Goal: Transaction & Acquisition: Register for event/course

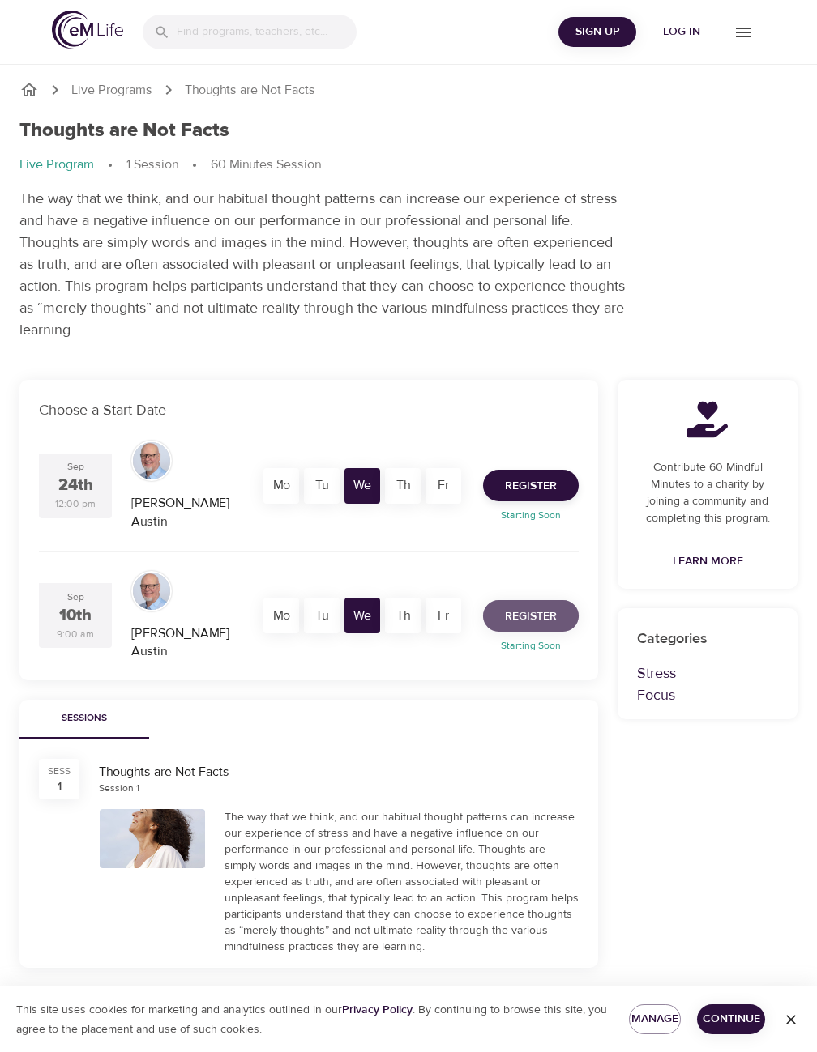
click at [549, 607] on span "Register" at bounding box center [531, 617] width 52 height 20
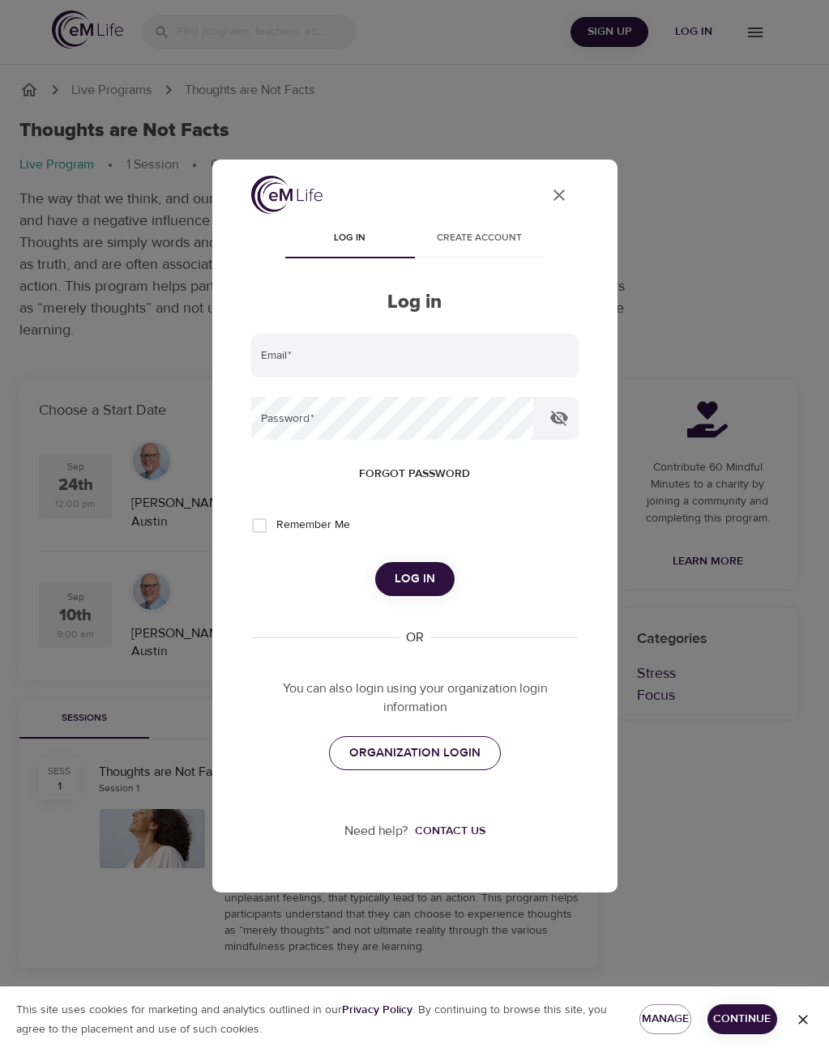
click at [411, 754] on span "ORGANIZATION LOGIN" at bounding box center [414, 753] width 131 height 21
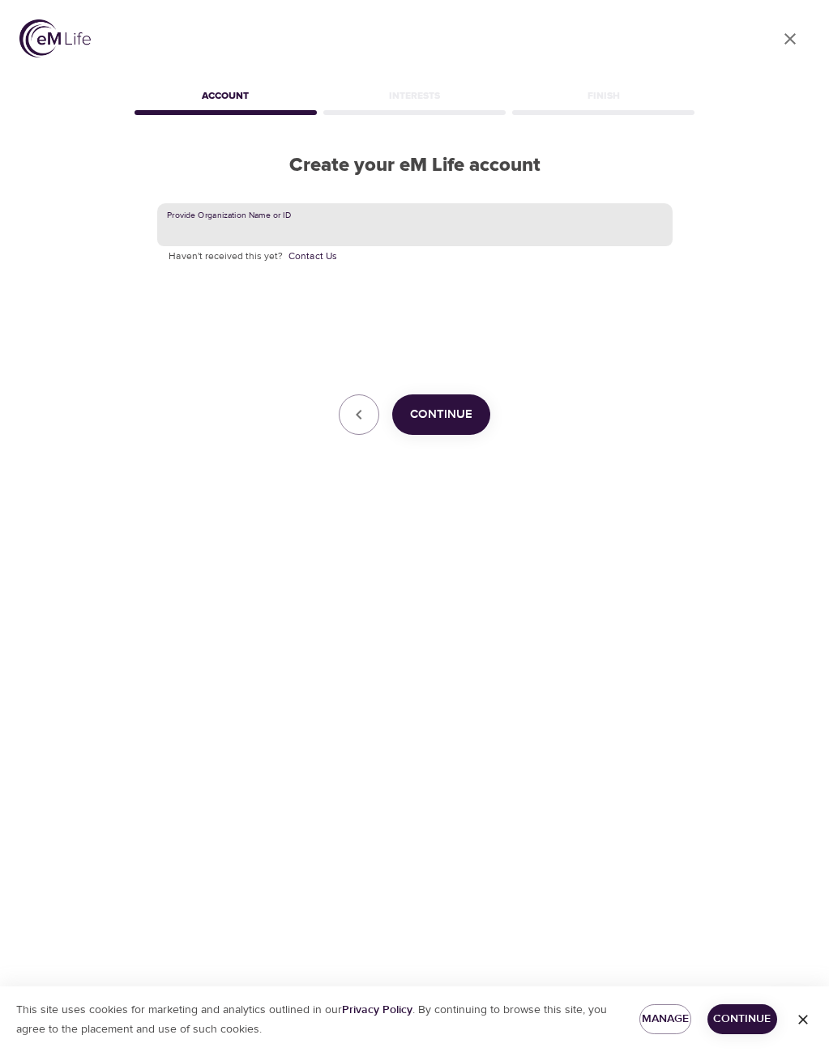
click at [250, 238] on input "text" at bounding box center [414, 225] width 515 height 44
type input "[PERSON_NAME][EMAIL_ADDRESS][PERSON_NAME][PERSON_NAME][DOMAIN_NAME]"
click at [438, 416] on span "Continue" at bounding box center [441, 414] width 62 height 21
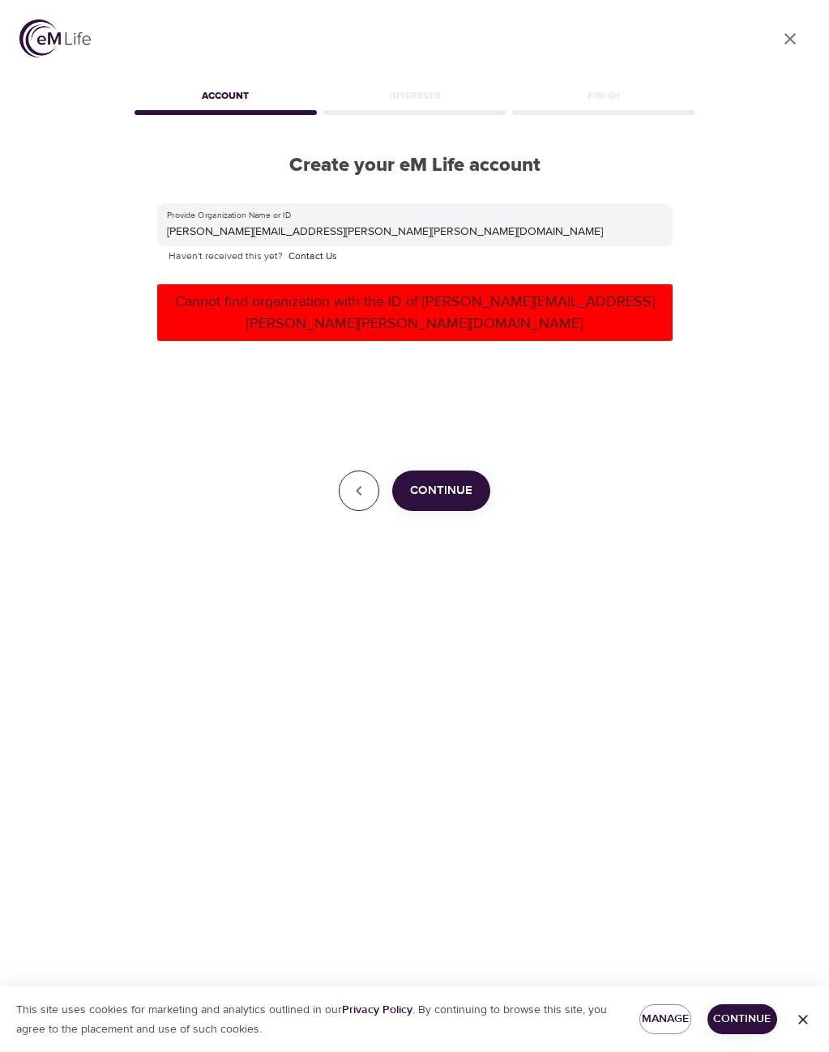
click at [363, 471] on button "button" at bounding box center [359, 491] width 41 height 41
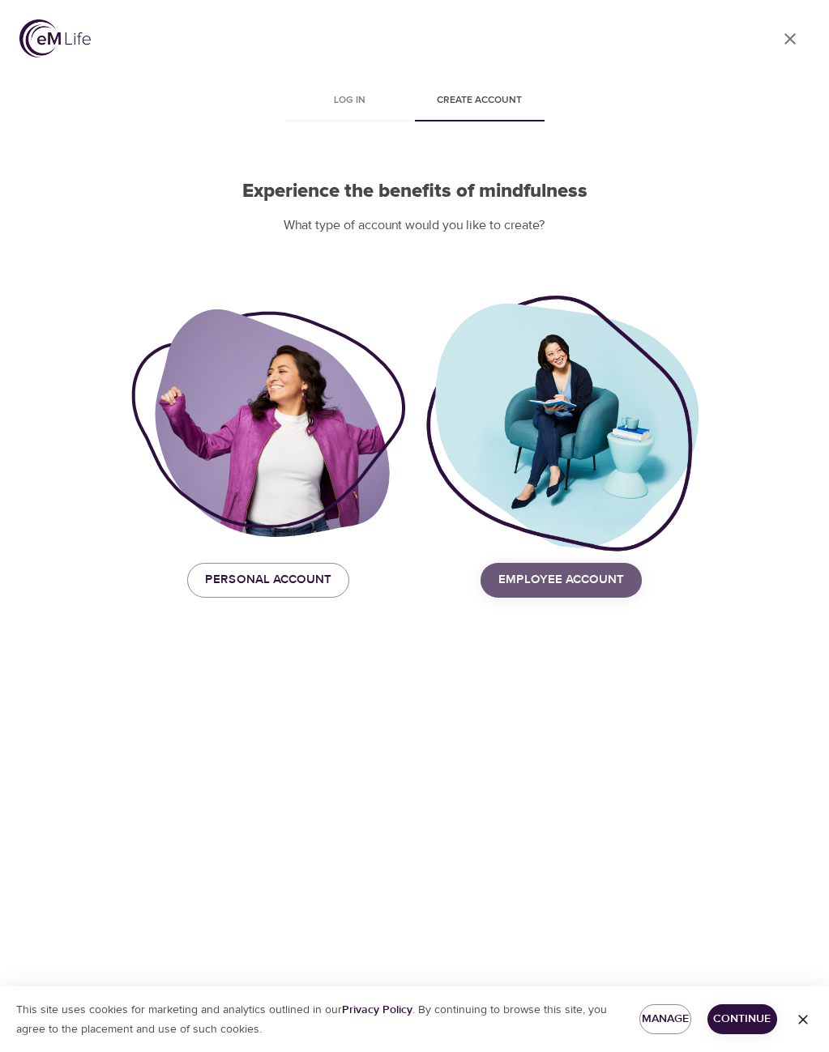
click at [630, 578] on button "Employee Account" at bounding box center [560, 580] width 161 height 34
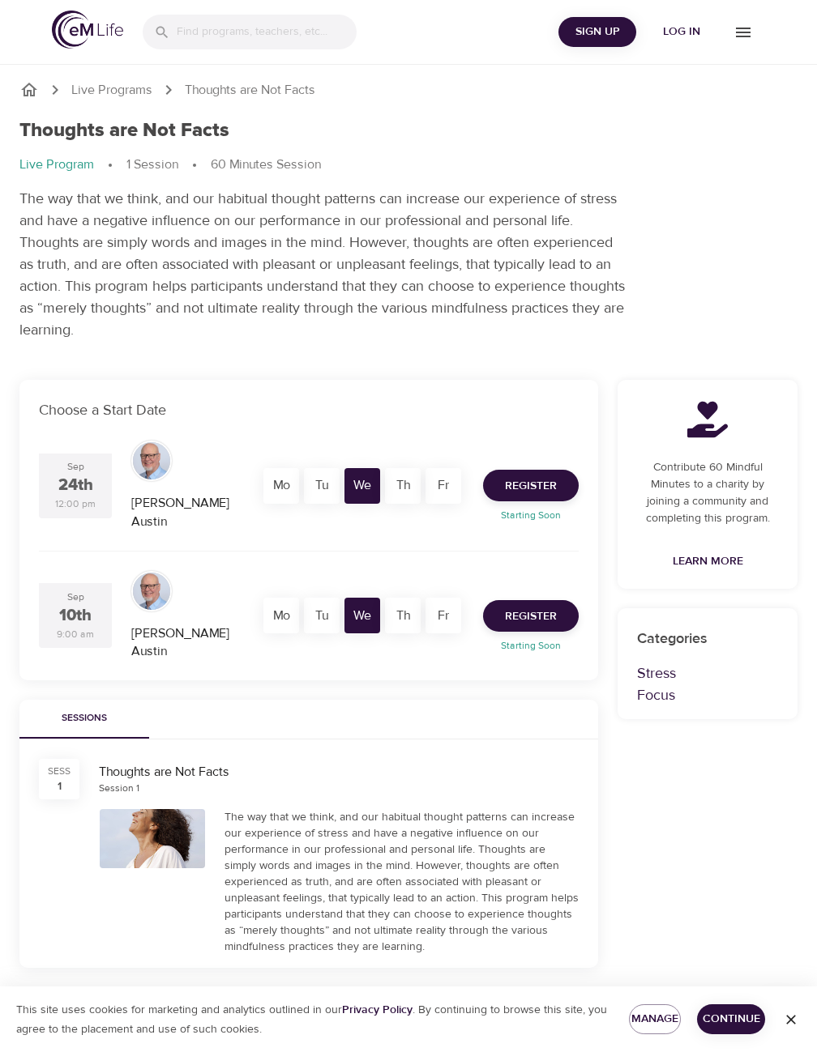
drag, startPoint x: 618, startPoint y: 15, endPoint x: 612, endPoint y: 29, distance: 15.2
click at [612, 28] on div "Sign Up Log in" at bounding box center [661, 32] width 207 height 45
click at [612, 29] on span "Sign Up" at bounding box center [597, 32] width 65 height 20
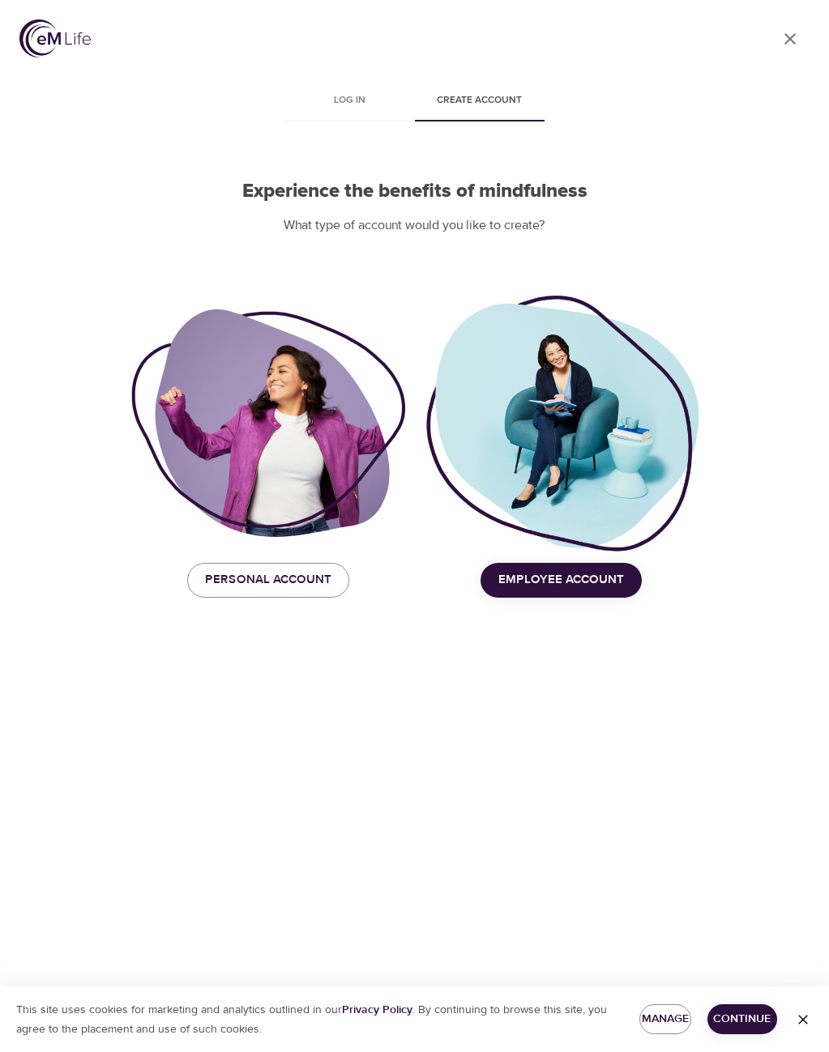
click at [555, 475] on div at bounding box center [561, 423] width 274 height 261
click at [582, 582] on span "Employee Account" at bounding box center [561, 579] width 126 height 21
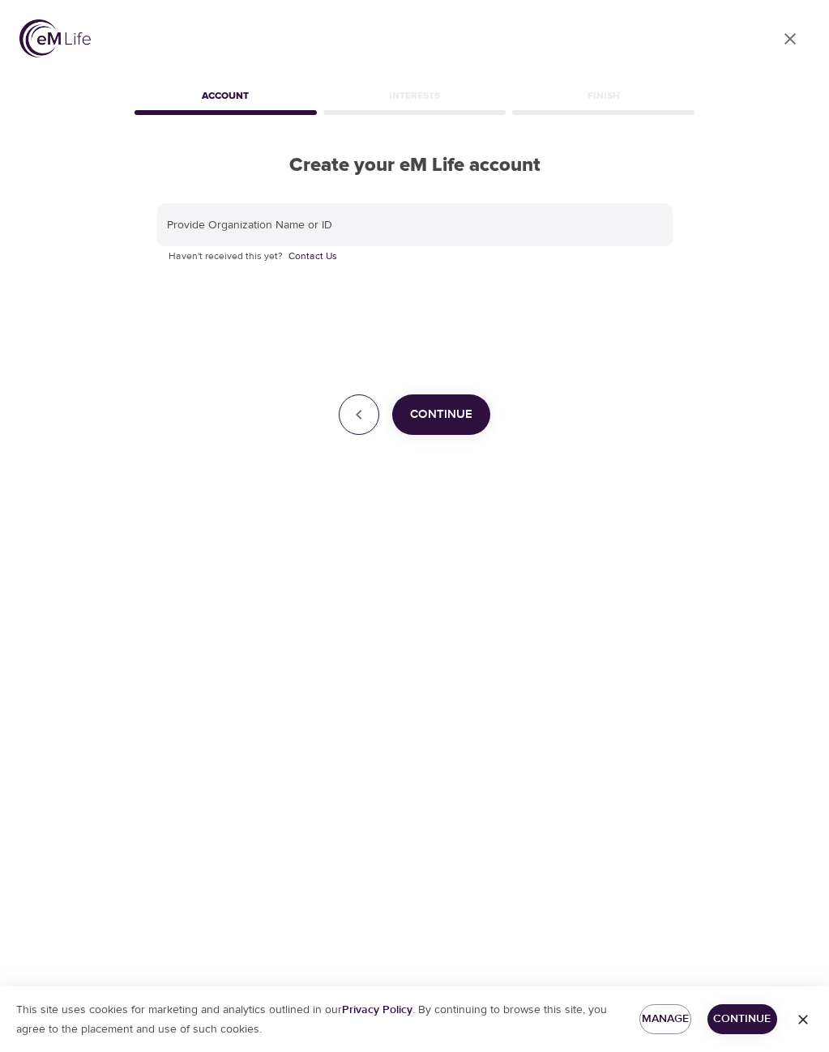
click at [365, 431] on button "button" at bounding box center [359, 415] width 41 height 41
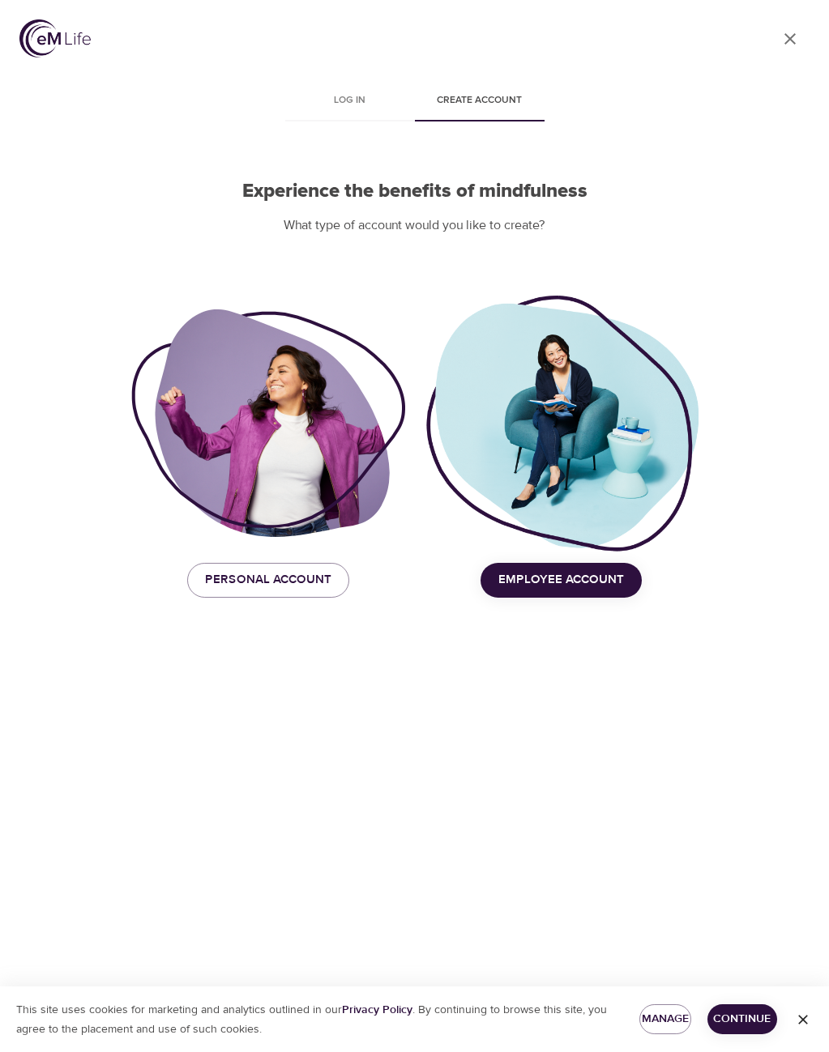
click at [335, 467] on div at bounding box center [268, 423] width 274 height 228
click at [264, 572] on span "Personal Account" at bounding box center [268, 579] width 126 height 21
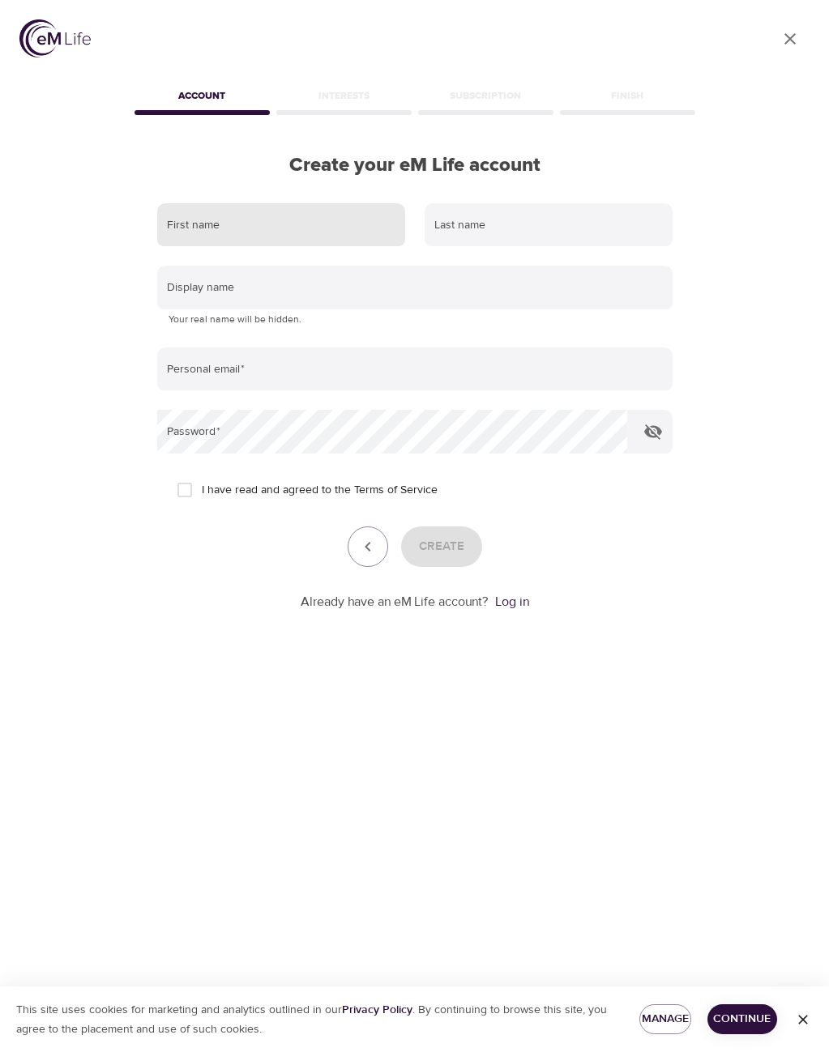
click at [215, 226] on input "text" at bounding box center [281, 225] width 248 height 44
type input "Stephanie"
type input "Blake"
type input "stephanie.blake@jud.ca.gov"
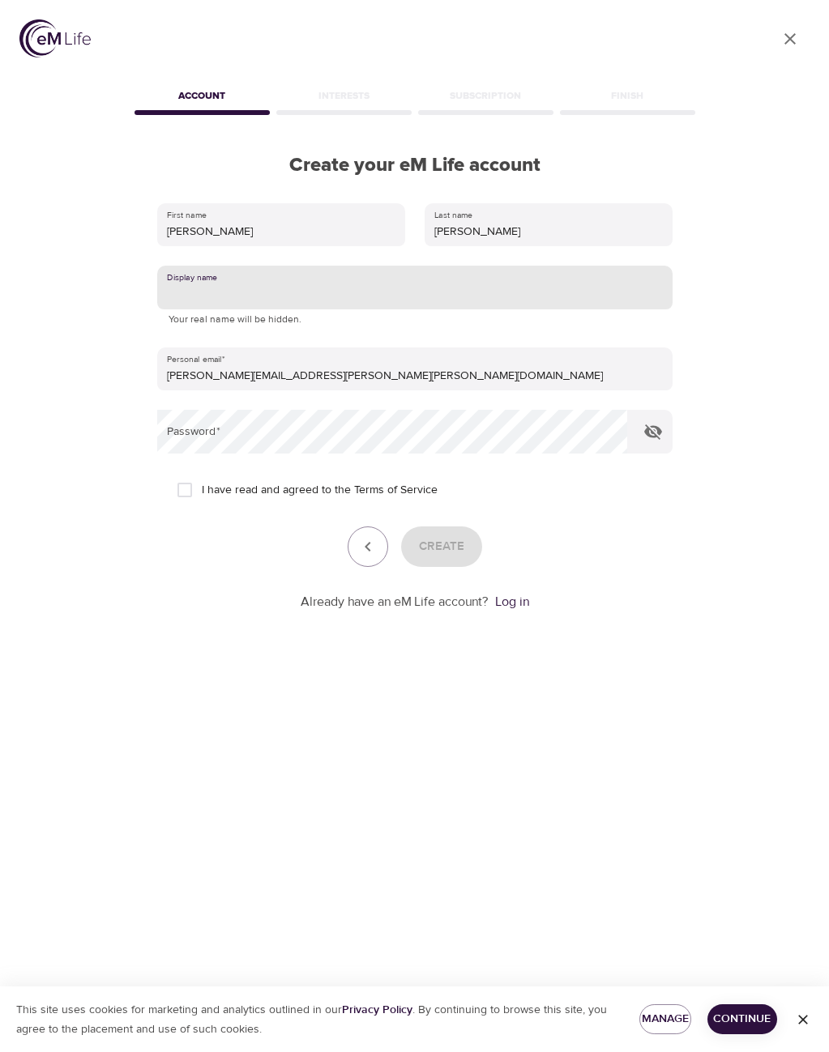
click at [239, 284] on input "text" at bounding box center [414, 288] width 515 height 44
type input "SBlake"
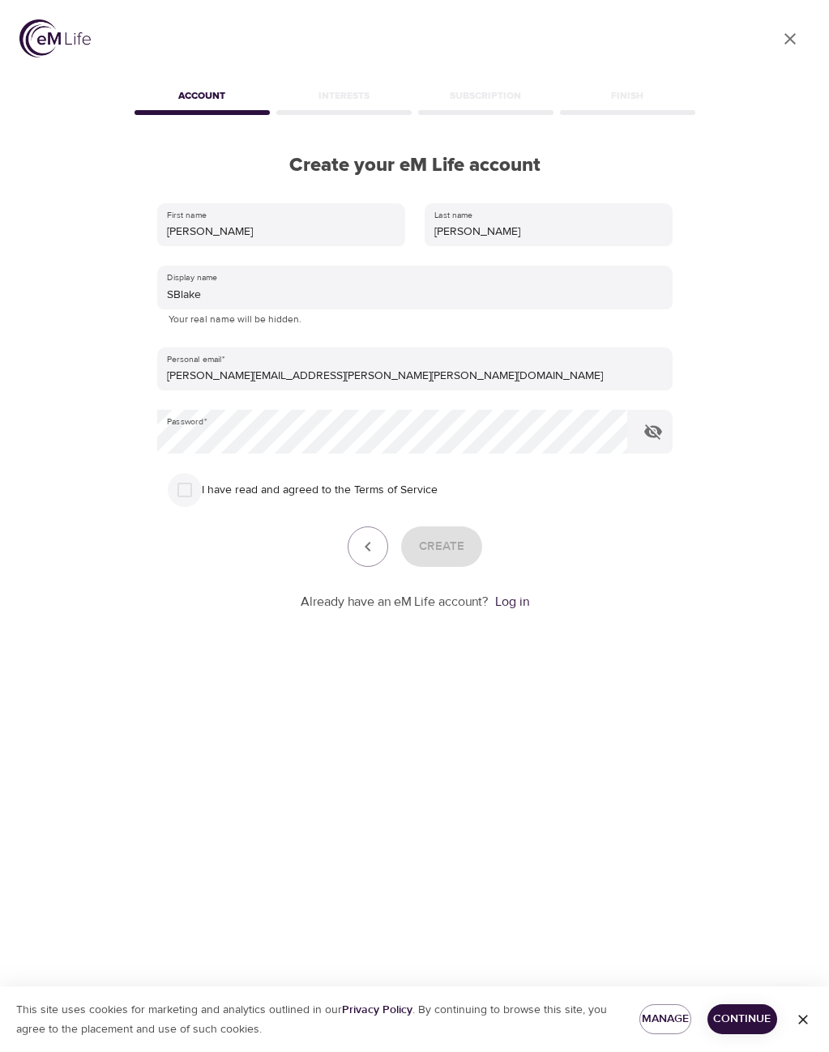
click at [201, 489] on input "I have read and agreed to the Terms of Service" at bounding box center [185, 490] width 34 height 34
checkbox input "true"
click at [441, 544] on span "Create" at bounding box center [441, 546] width 45 height 21
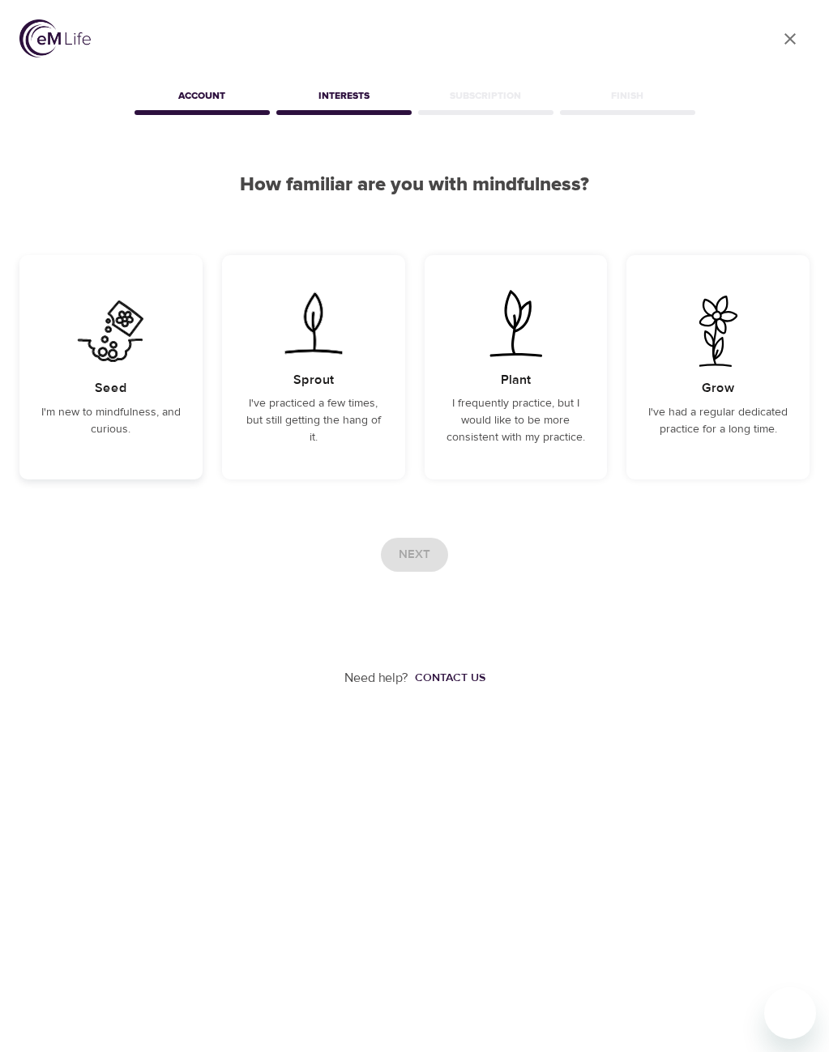
click at [189, 448] on div "Seed I'm new to mindfulness, and curious." at bounding box center [110, 367] width 183 height 224
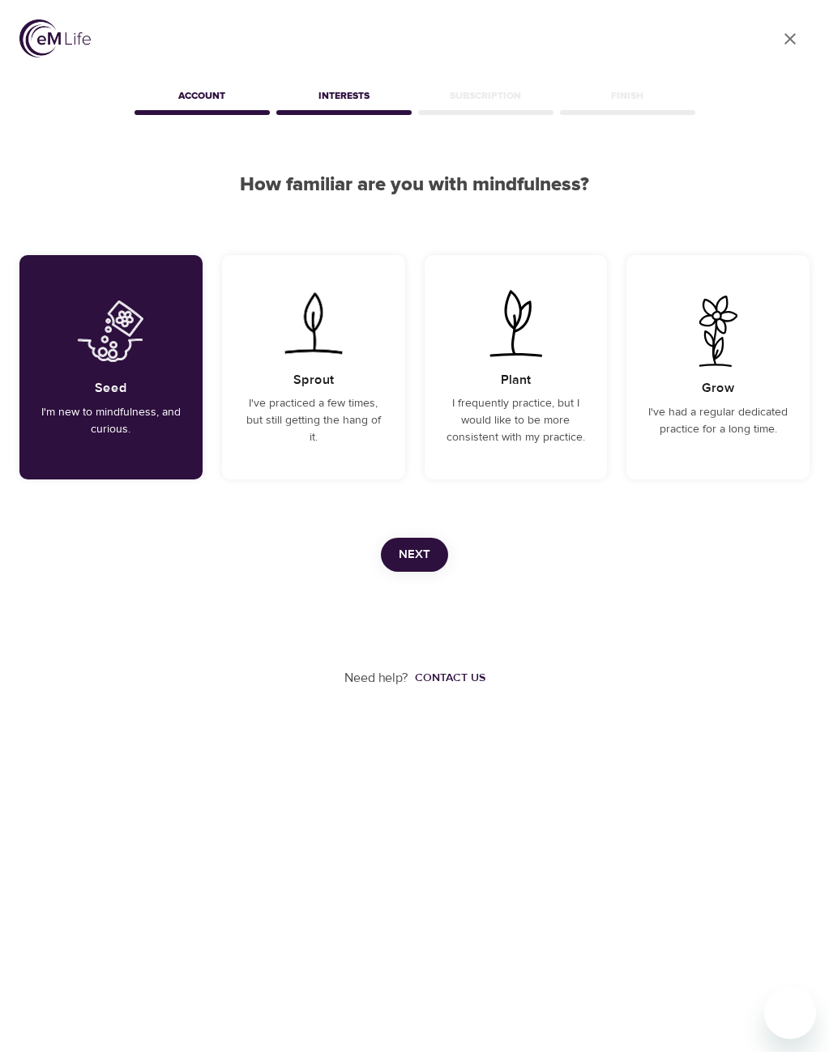
click at [440, 557] on button "Next" at bounding box center [414, 555] width 67 height 34
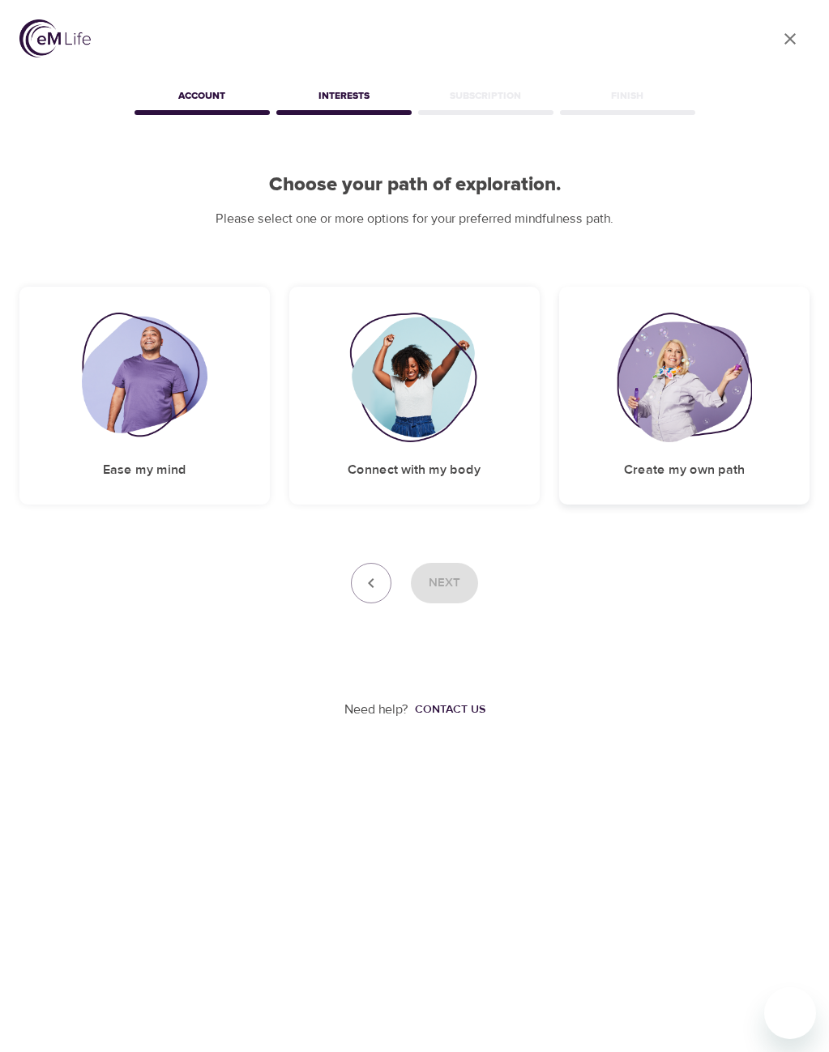
click at [747, 463] on div "Create my own path" at bounding box center [684, 396] width 250 height 218
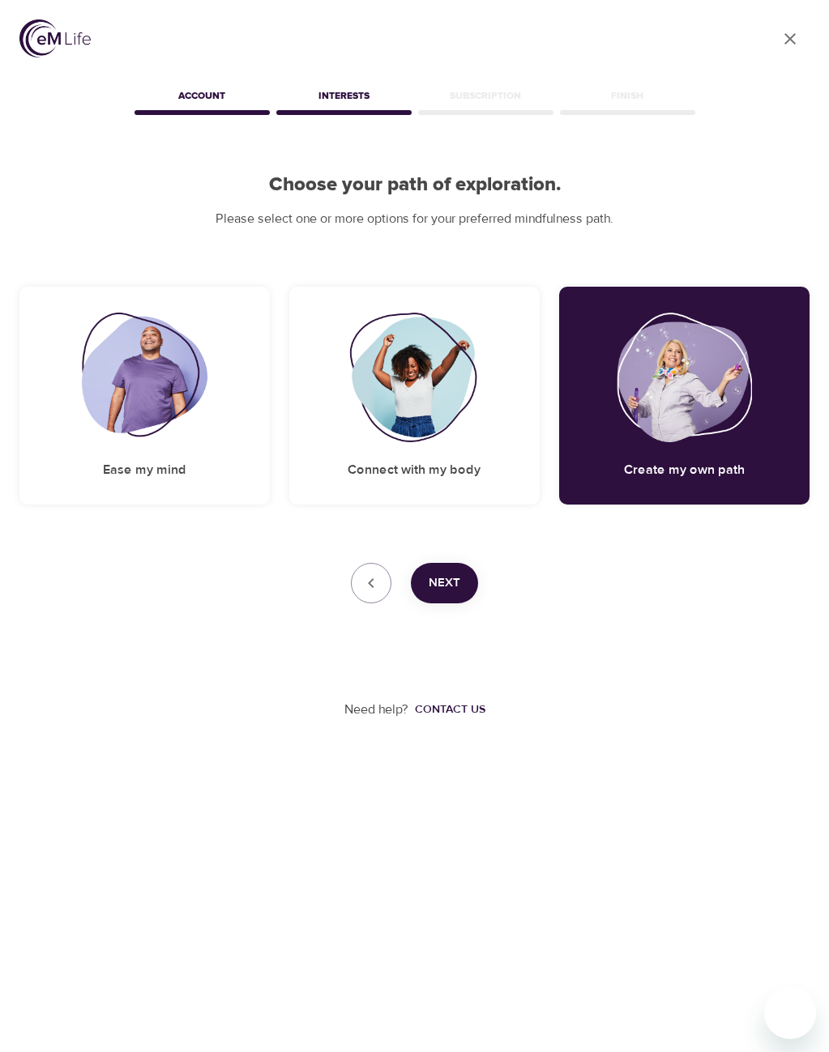
click at [446, 580] on span "Next" at bounding box center [445, 583] width 32 height 21
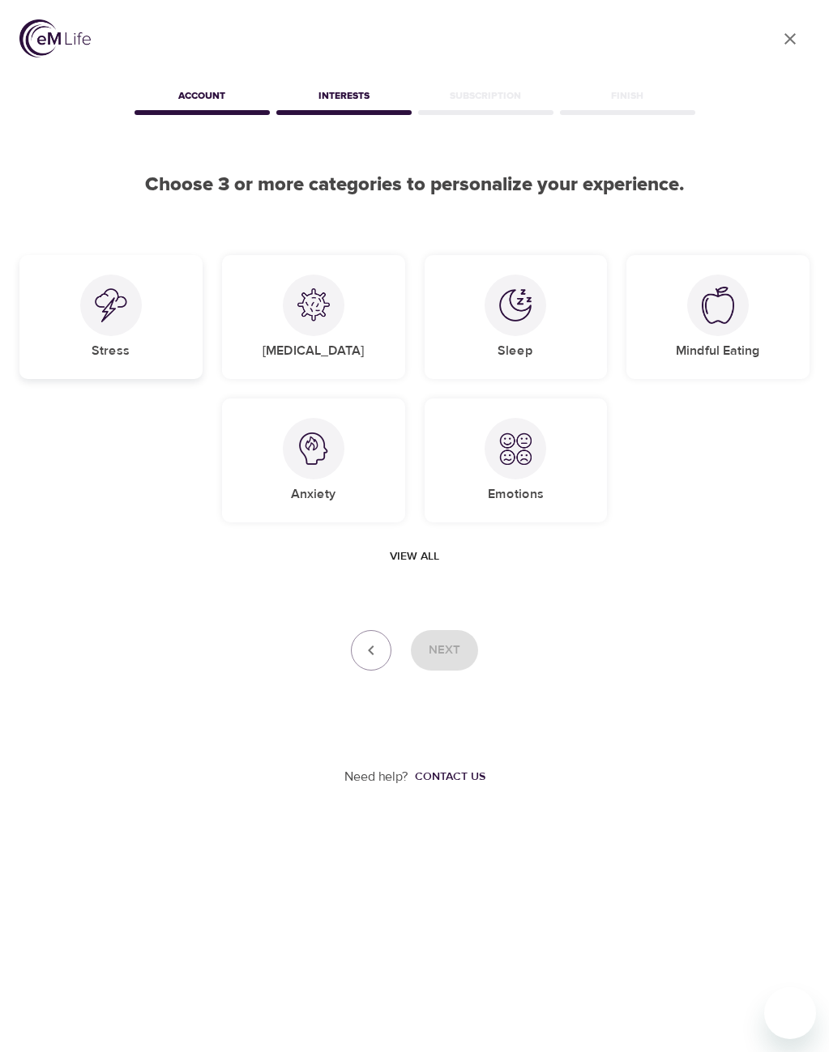
click at [110, 348] on h5 "Stress" at bounding box center [111, 351] width 38 height 17
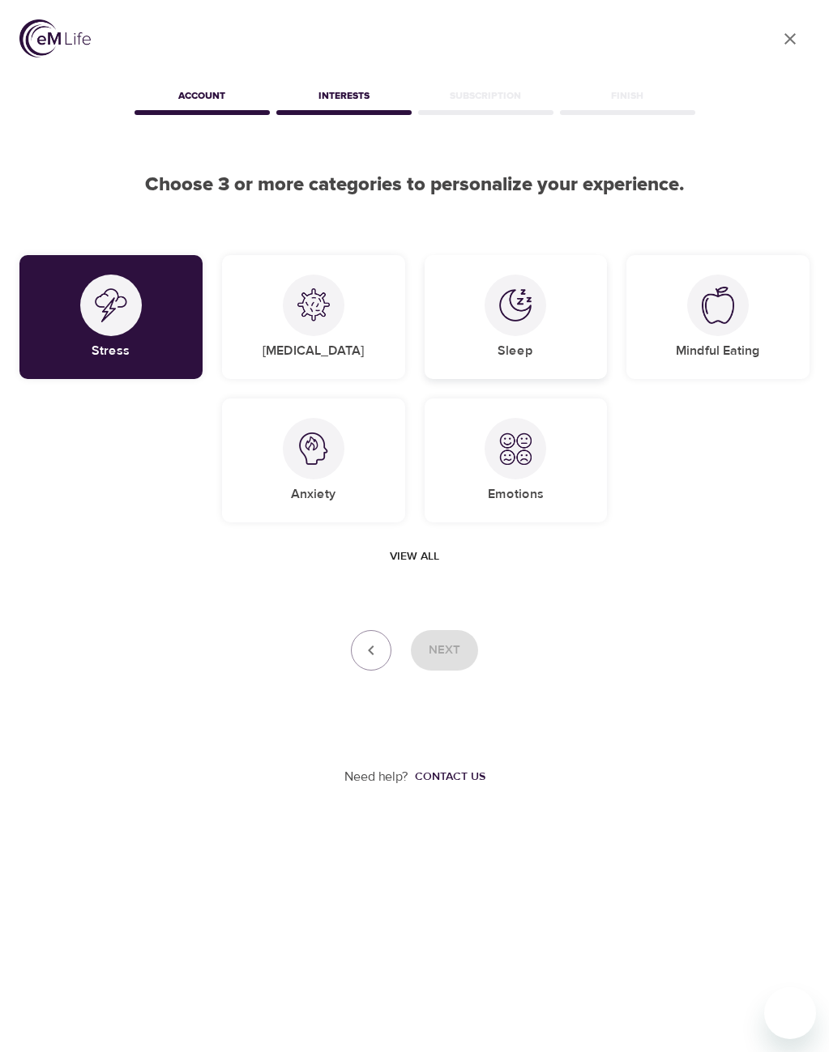
click at [485, 342] on div "Sleep" at bounding box center [515, 317] width 183 height 124
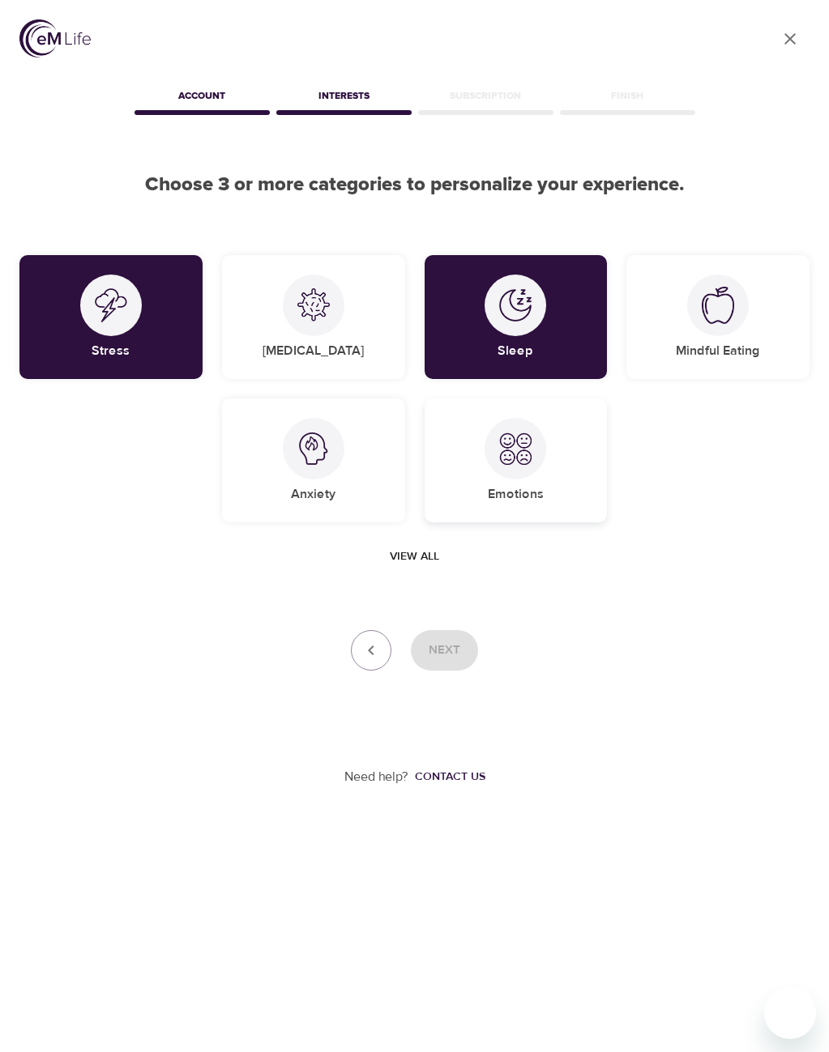
click at [463, 470] on div "Emotions" at bounding box center [515, 461] width 183 height 124
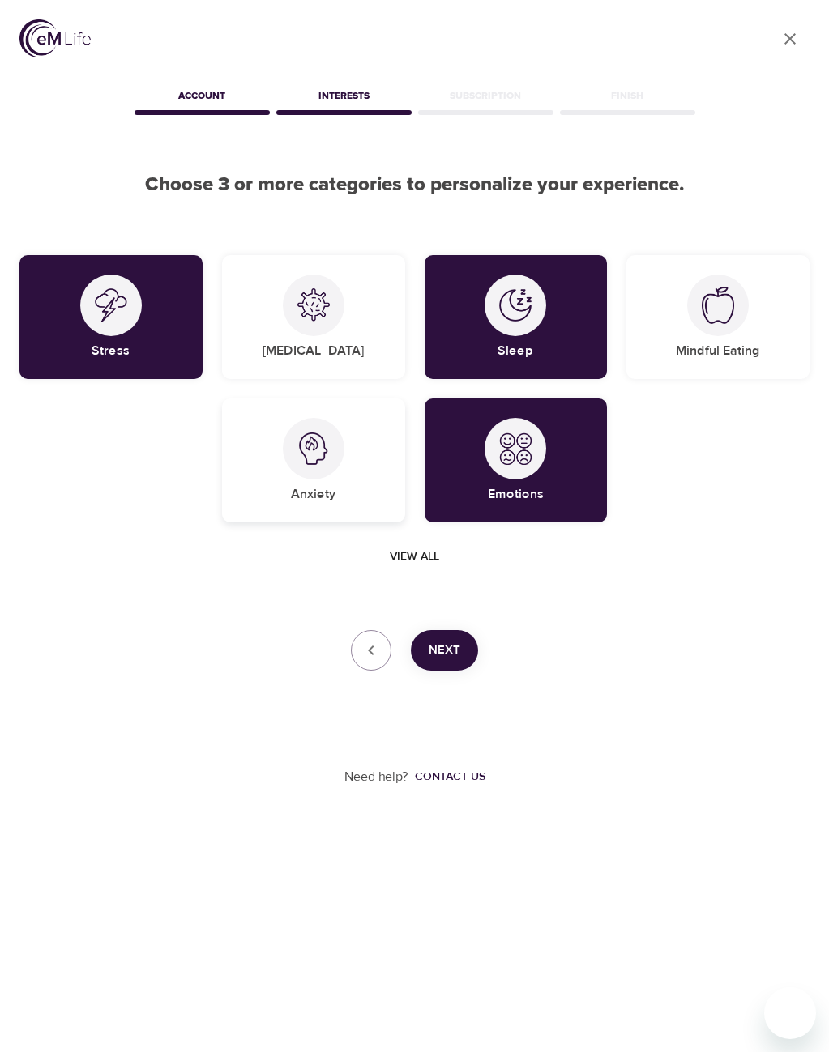
click at [328, 476] on div at bounding box center [314, 449] width 62 height 62
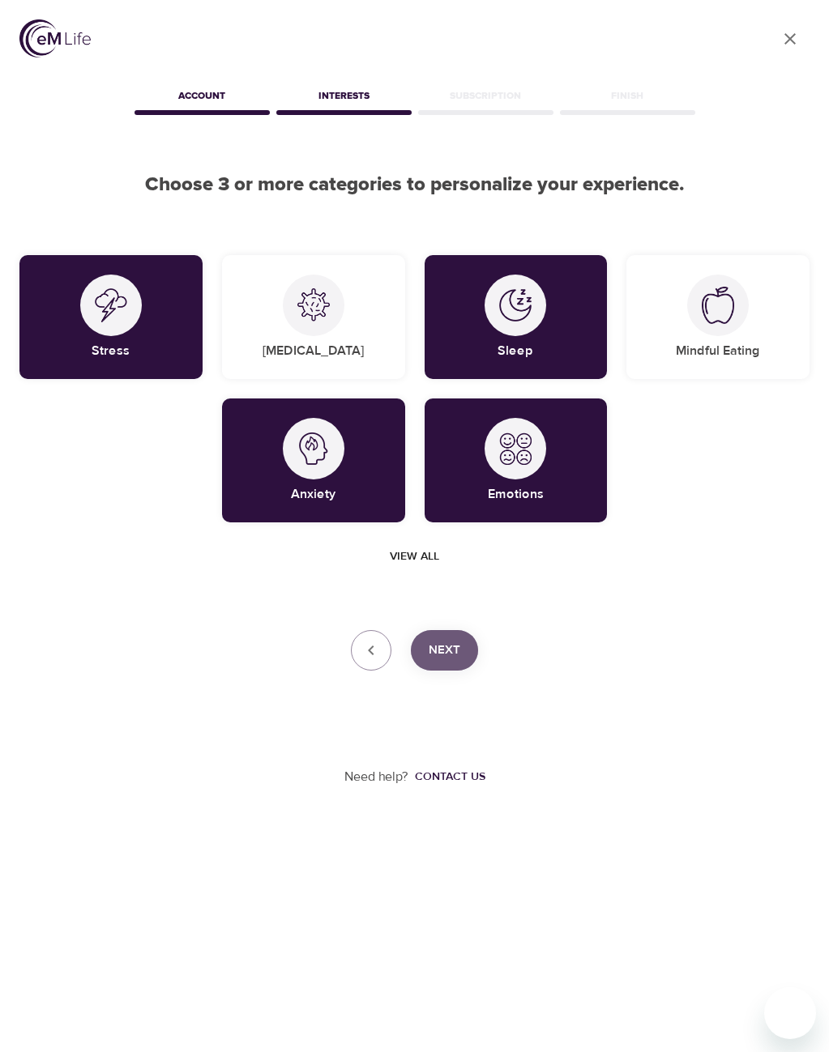
click at [454, 640] on span "Next" at bounding box center [445, 650] width 32 height 21
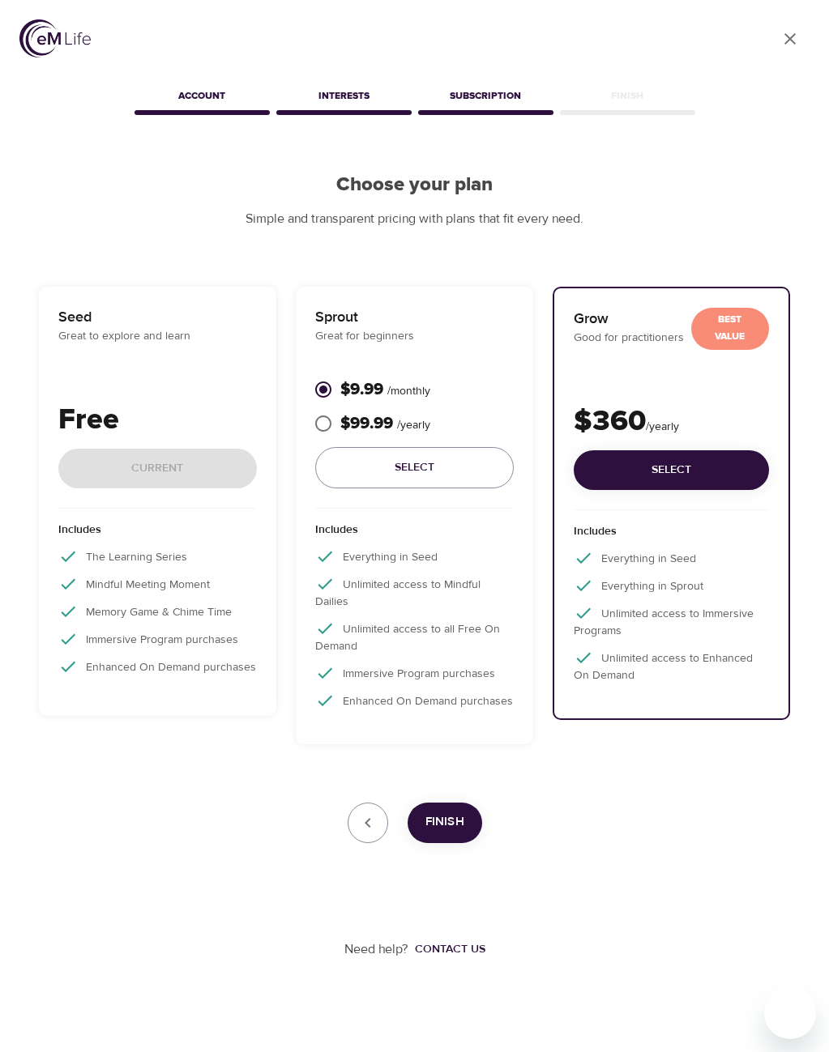
click at [149, 358] on div "Seed Great to explore and learn Free Current" at bounding box center [157, 407] width 198 height 203
click at [201, 463] on div "Free Current" at bounding box center [157, 454] width 198 height 110
click at [436, 814] on span "Finish" at bounding box center [444, 822] width 39 height 21
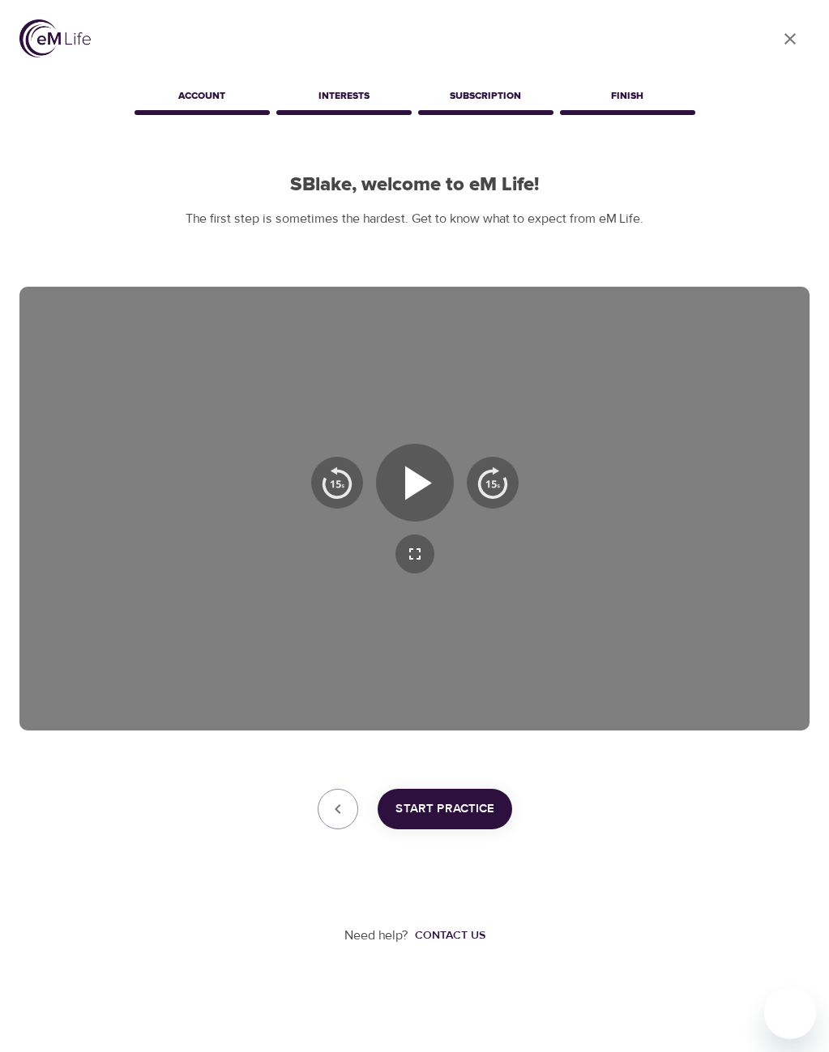
click at [788, 49] on link "User Profile" at bounding box center [789, 38] width 39 height 39
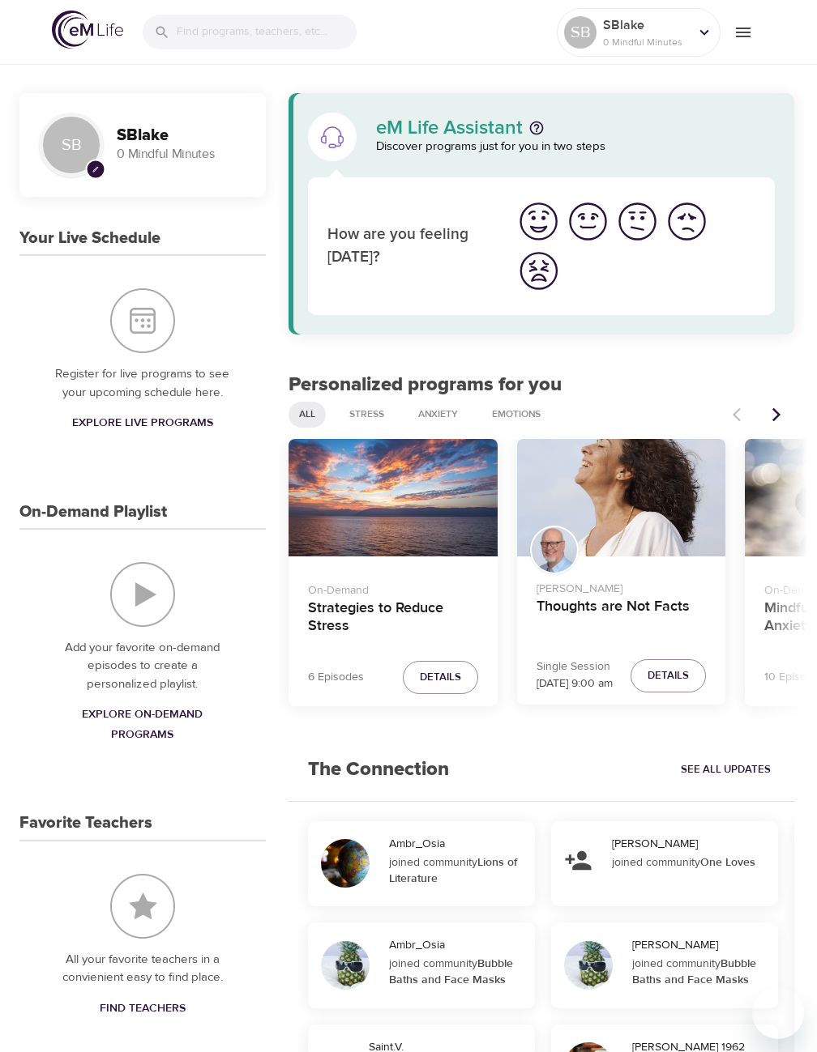
click at [620, 548] on div "Thoughts are Not Facts" at bounding box center [621, 497] width 209 height 117
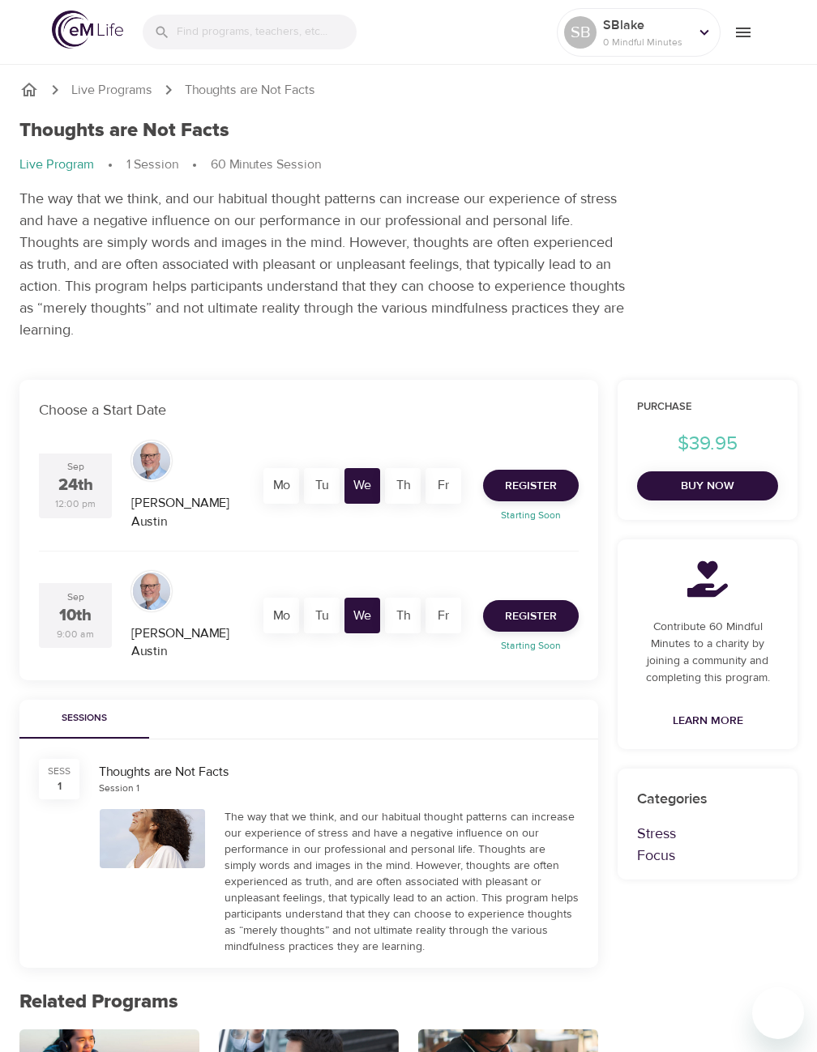
click at [751, 32] on icon "menu" at bounding box center [742, 32] width 19 height 19
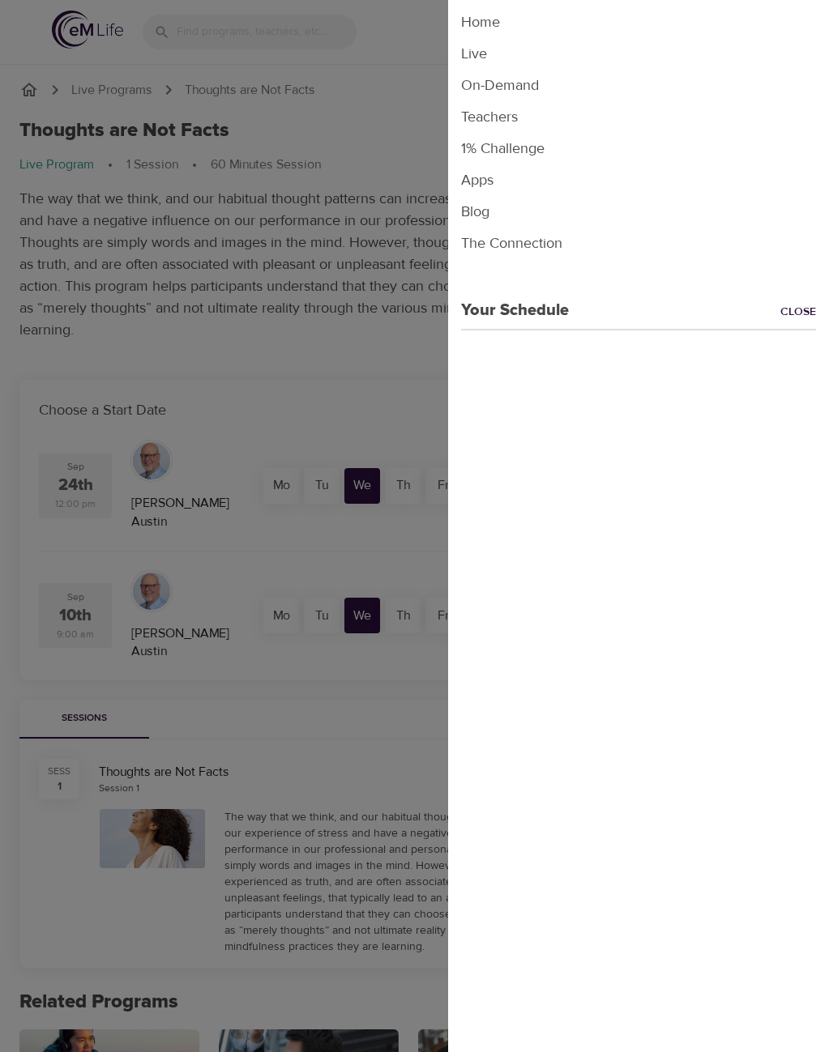
click at [403, 39] on div at bounding box center [414, 526] width 829 height 1052
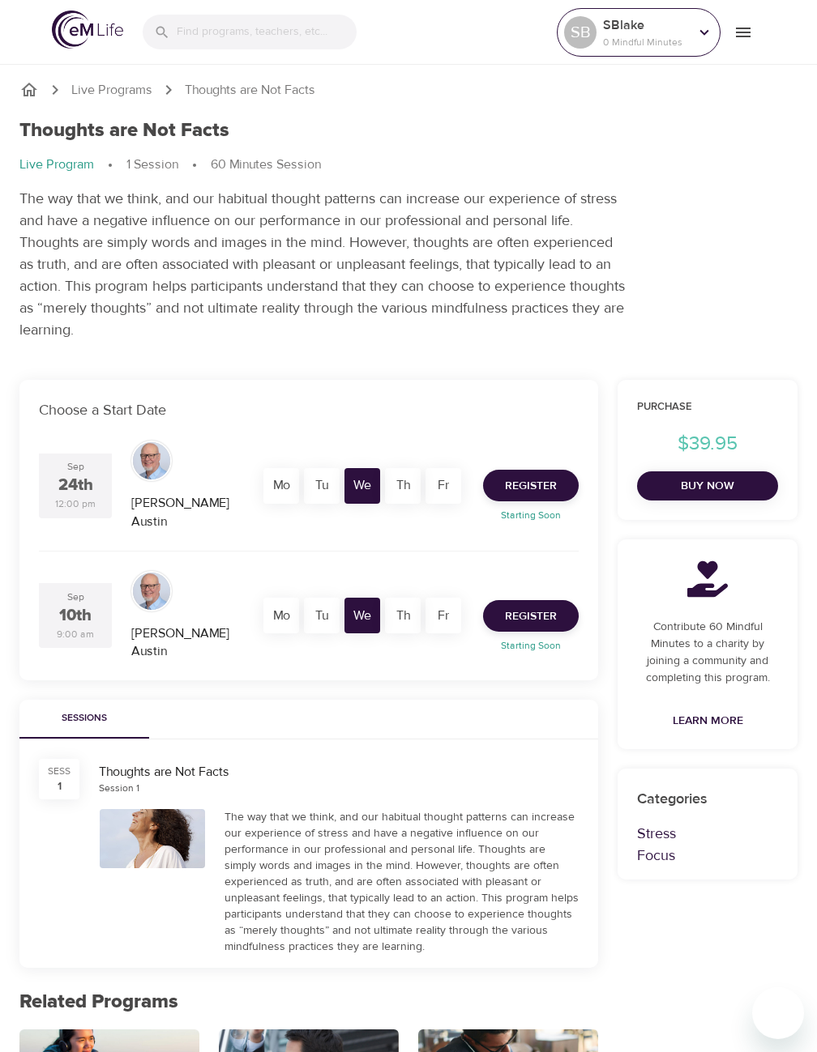
click at [632, 25] on p "SBlake" at bounding box center [646, 24] width 86 height 19
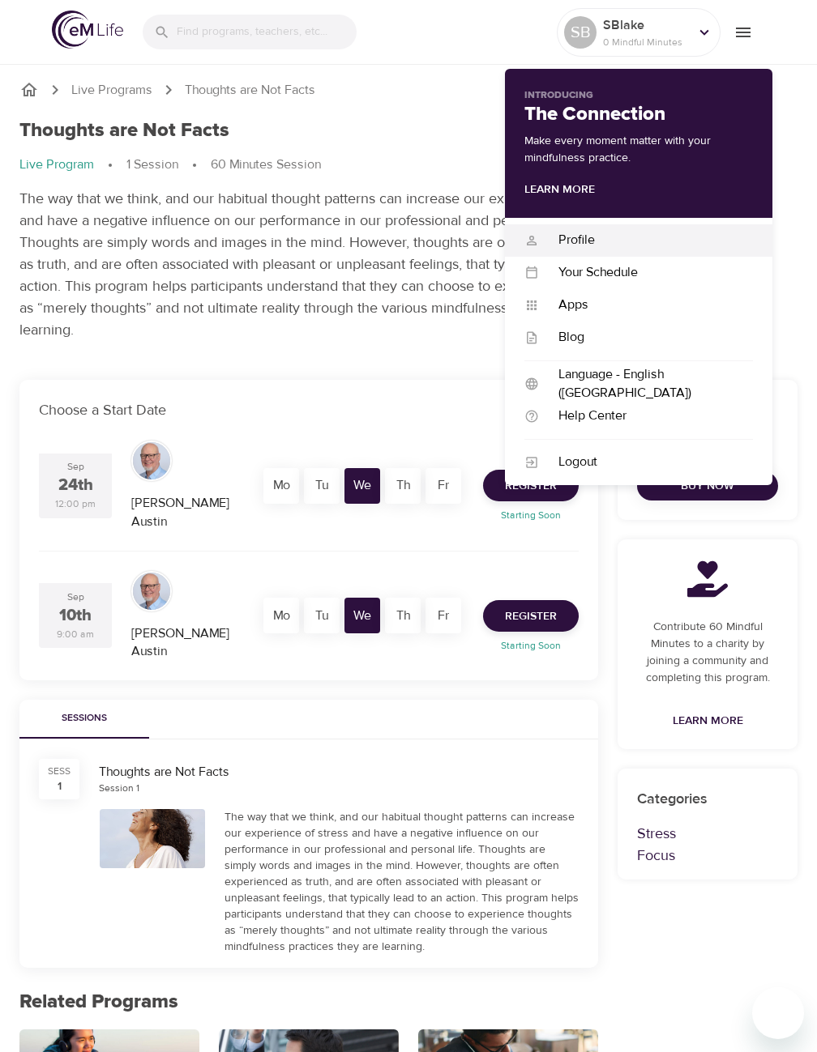
click at [591, 235] on div "Profile" at bounding box center [646, 240] width 214 height 19
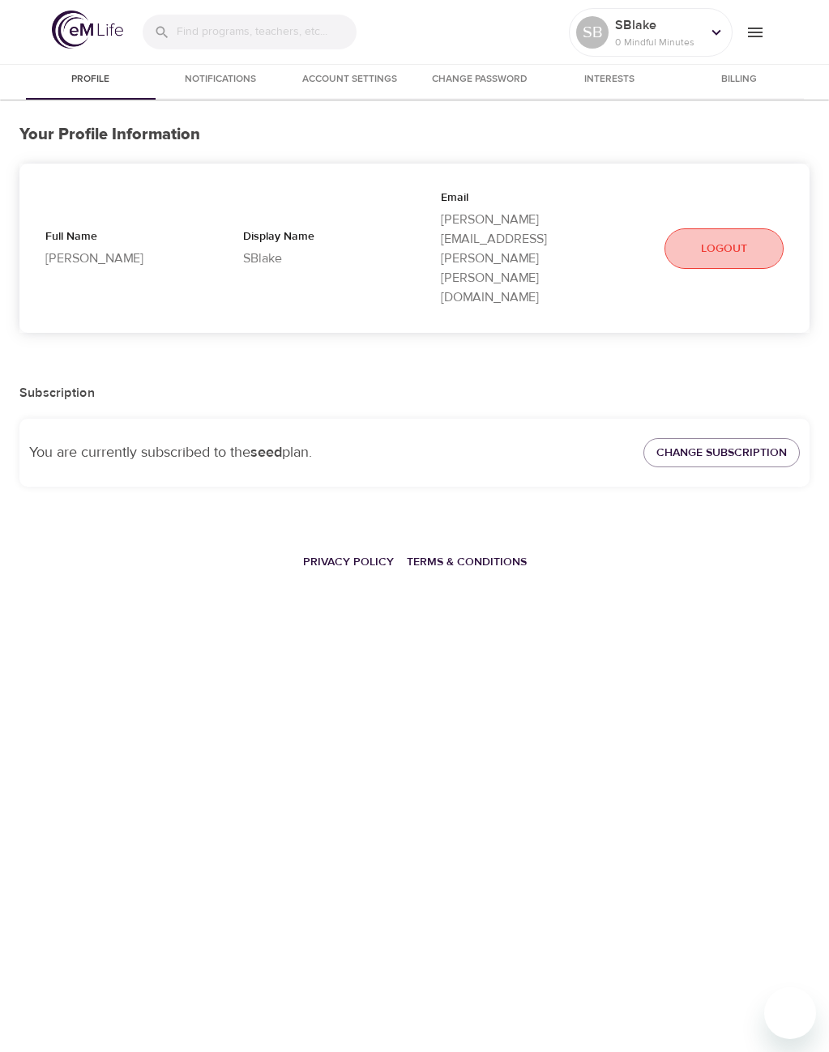
click at [730, 239] on span "Logout" at bounding box center [724, 249] width 46 height 20
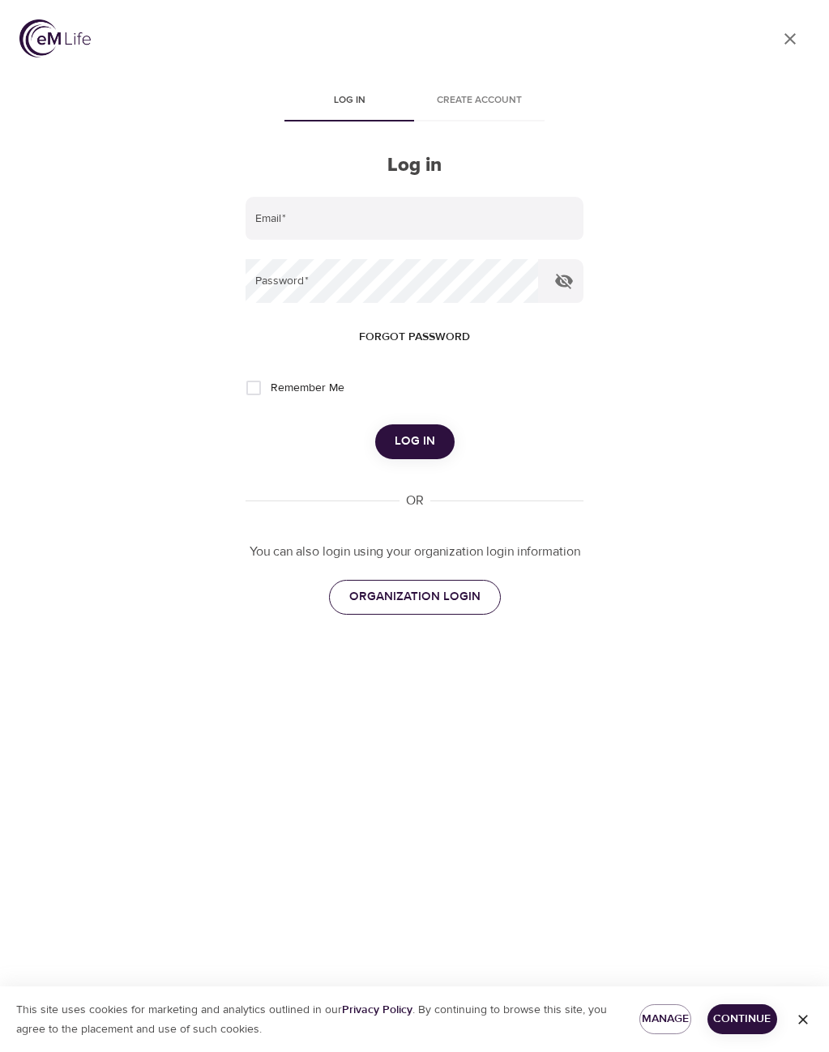
click at [397, 600] on span "ORGANIZATION LOGIN" at bounding box center [414, 597] width 131 height 21
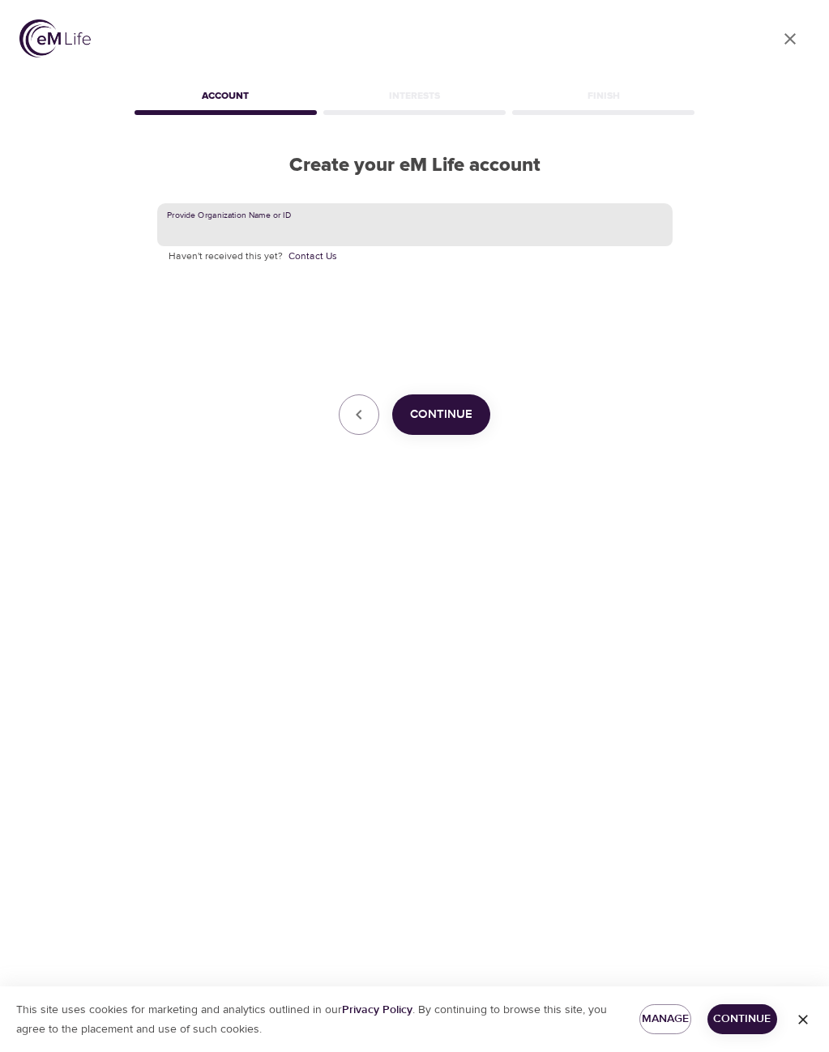
click at [247, 223] on input "text" at bounding box center [414, 225] width 515 height 44
type input "judicial council of [US_STATE]"
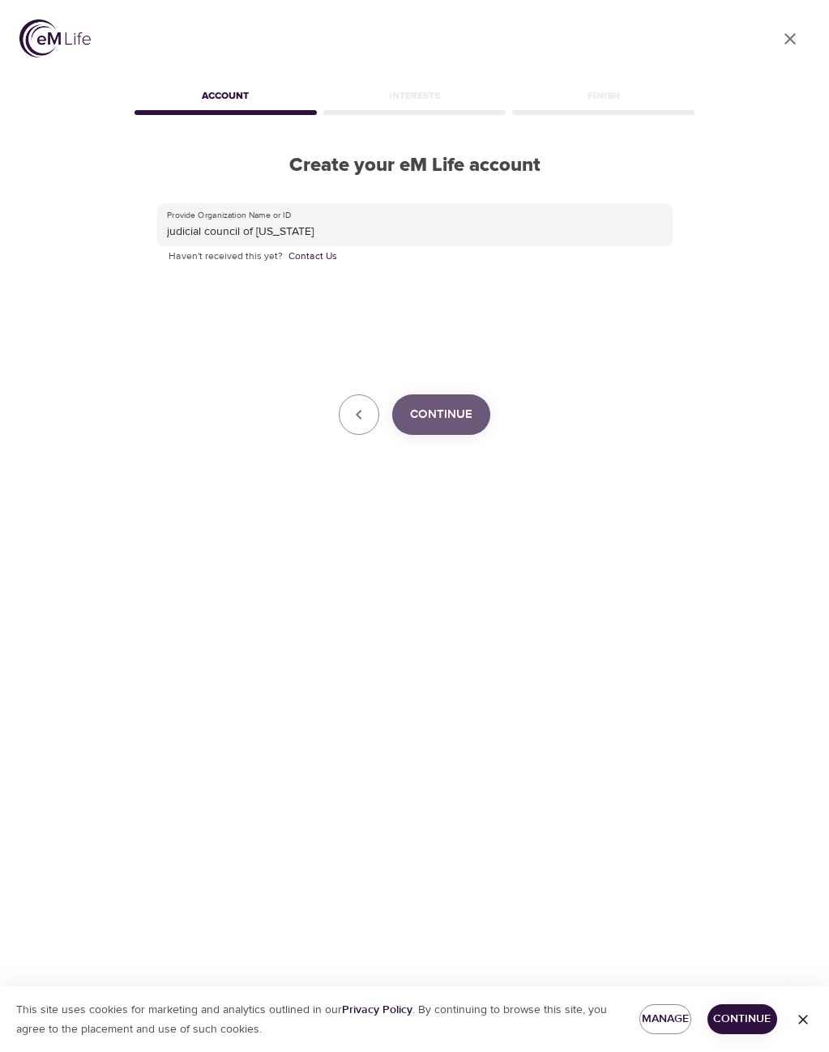
click at [461, 415] on span "Continue" at bounding box center [441, 414] width 62 height 21
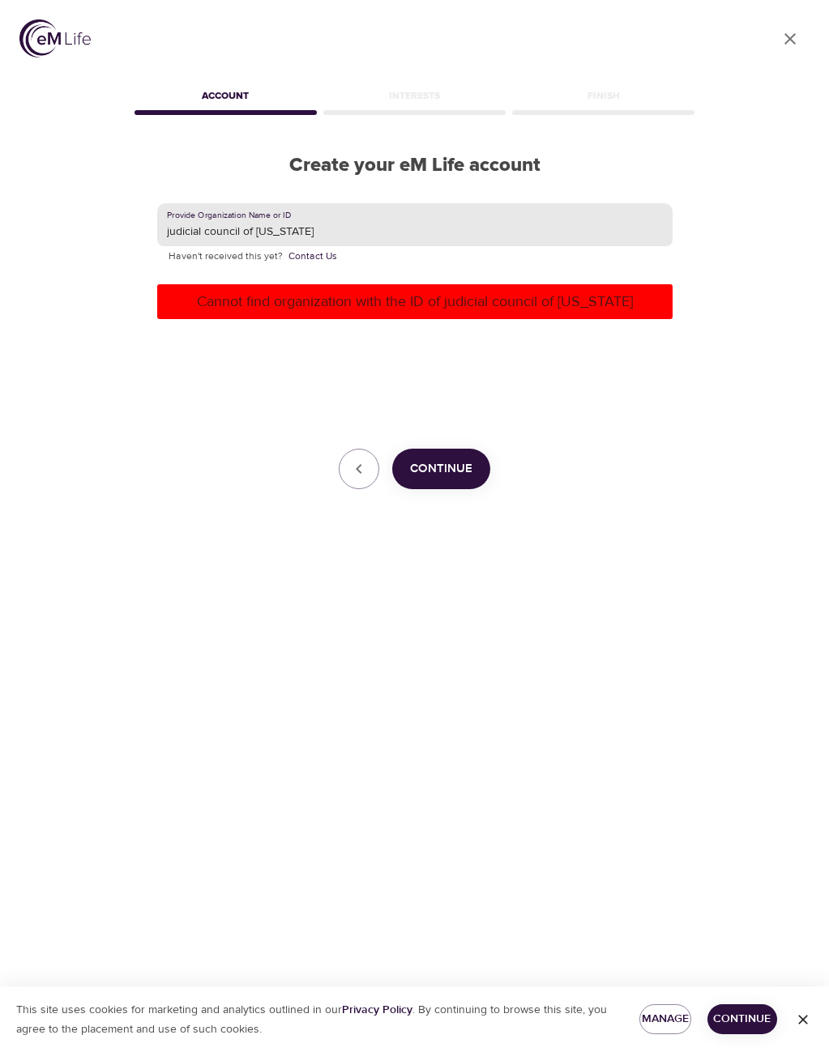
drag, startPoint x: 317, startPoint y: 224, endPoint x: -49, endPoint y: 262, distance: 367.4
click at [0, 262] on html "User Profile Account Interests Finish Create your eM Life account Provide Organ…" at bounding box center [414, 526] width 829 height 1052
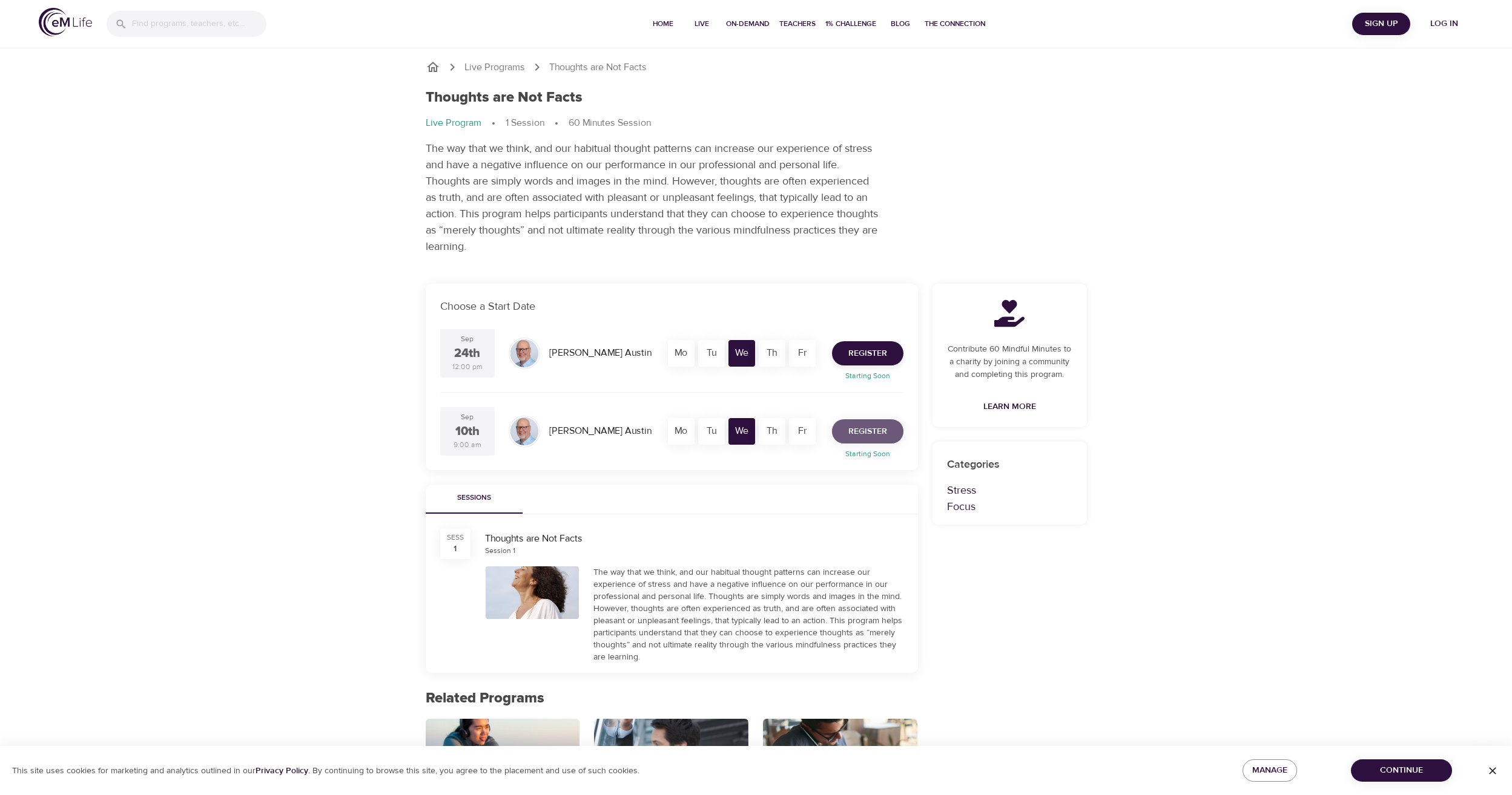
click at [887, 425] on button "Register" at bounding box center [868, 431] width 72 height 24
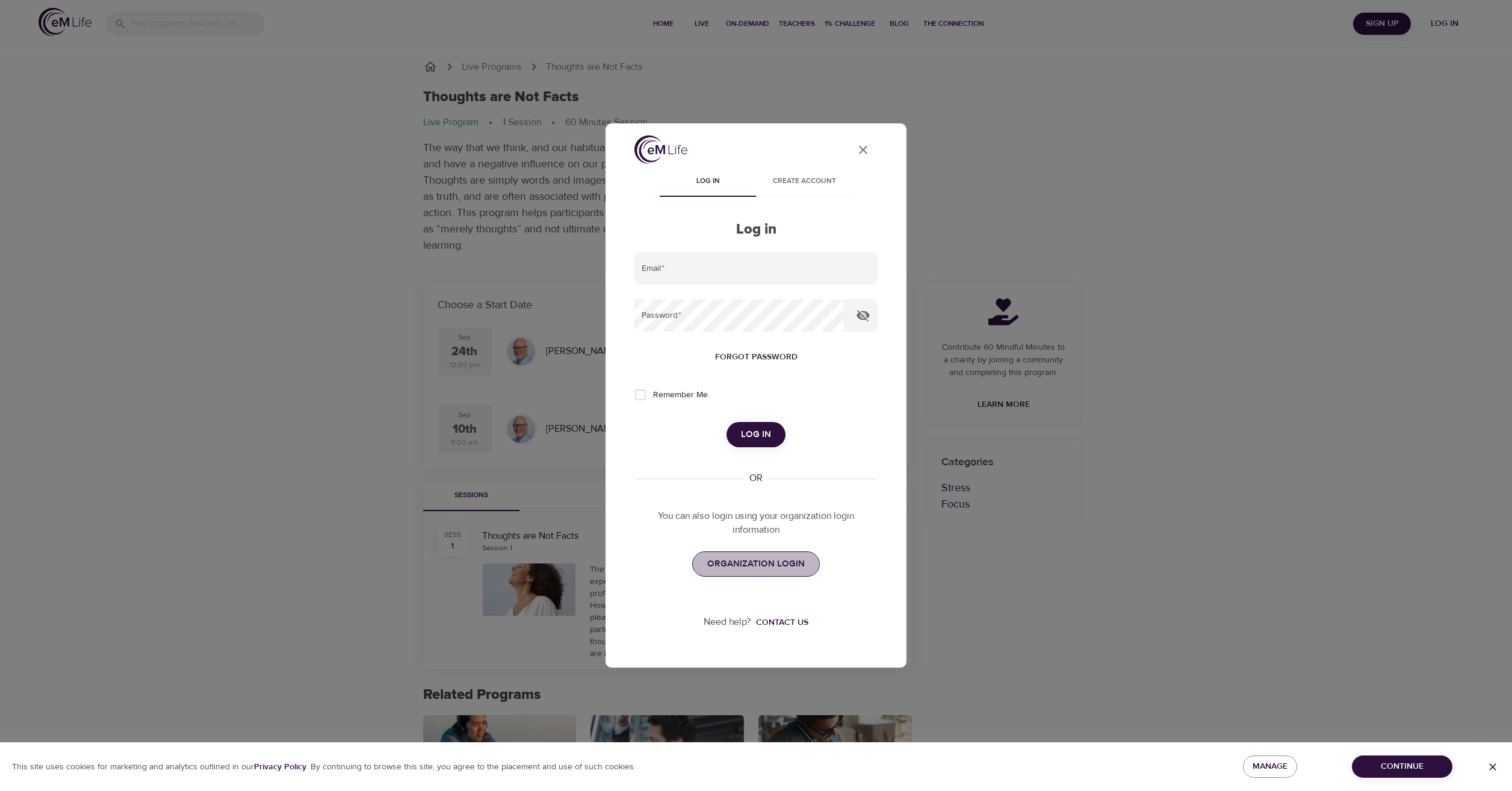
click at [746, 569] on span "ORGANIZATION LOGIN" at bounding box center [756, 564] width 97 height 16
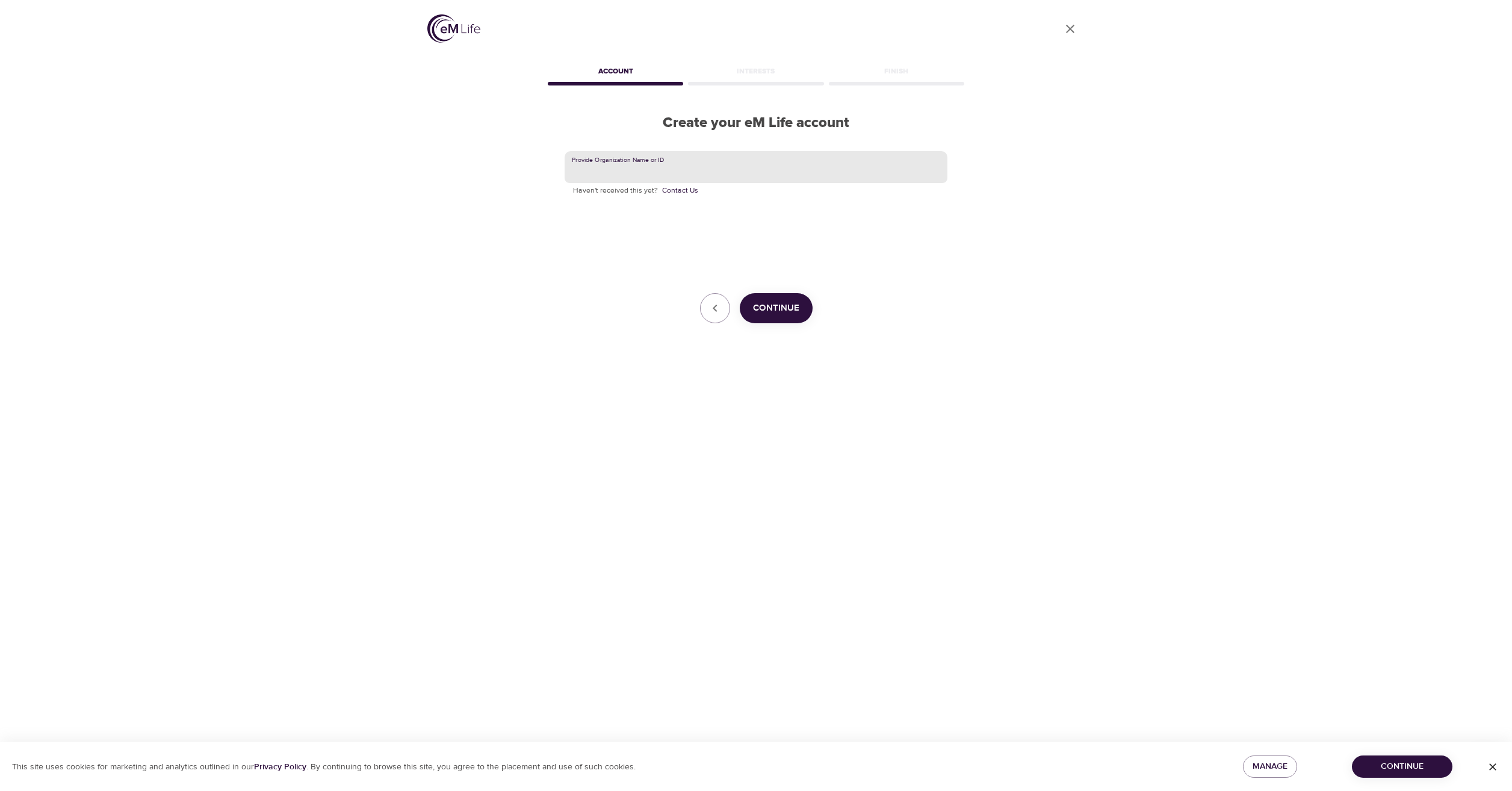
click at [702, 165] on input "text" at bounding box center [756, 167] width 383 height 33
type input "Judicial"
click at [768, 314] on span "Continue" at bounding box center [776, 308] width 46 height 16
